Goal: Information Seeking & Learning: Learn about a topic

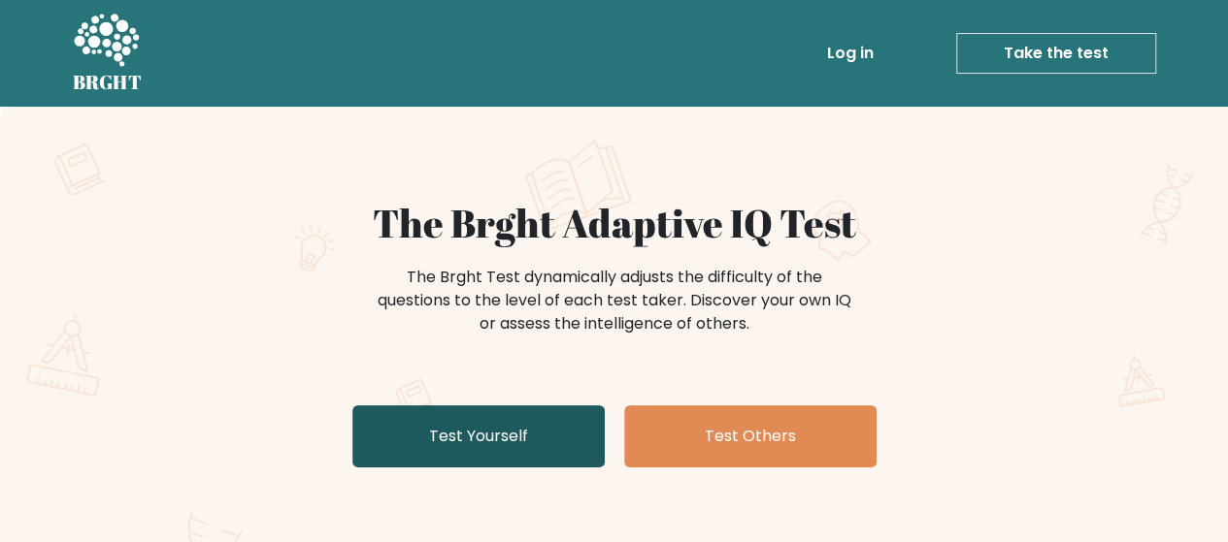
click at [519, 444] on link "Test Yourself" at bounding box center [478, 437] width 252 height 62
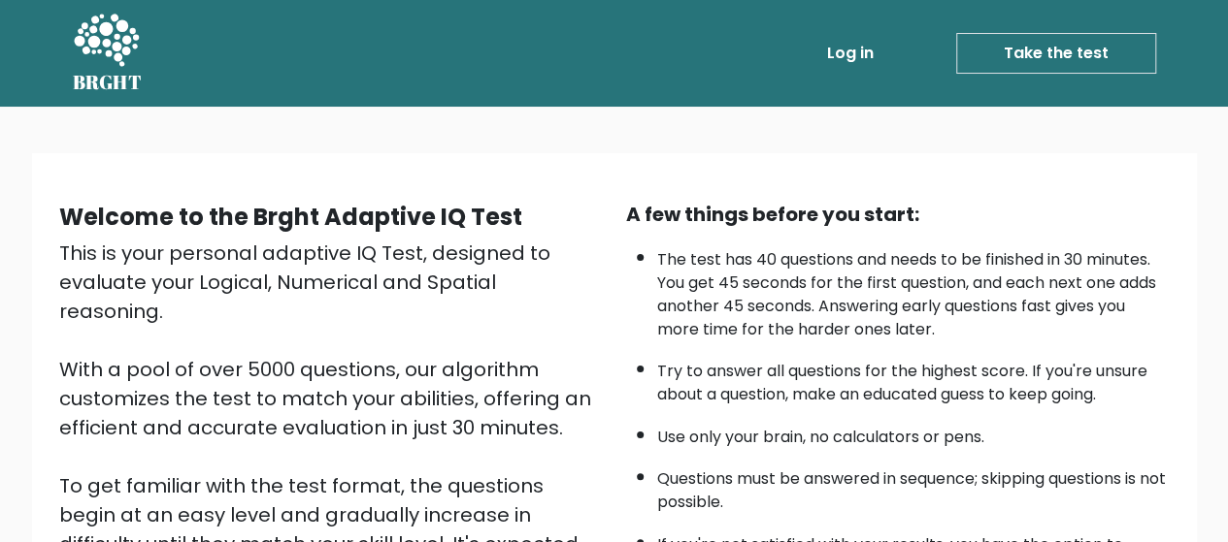
click at [1009, 41] on link "Take the test" at bounding box center [1056, 53] width 200 height 41
click at [984, 62] on link "Take the test" at bounding box center [1056, 53] width 200 height 41
